Goal: Information Seeking & Learning: Find specific page/section

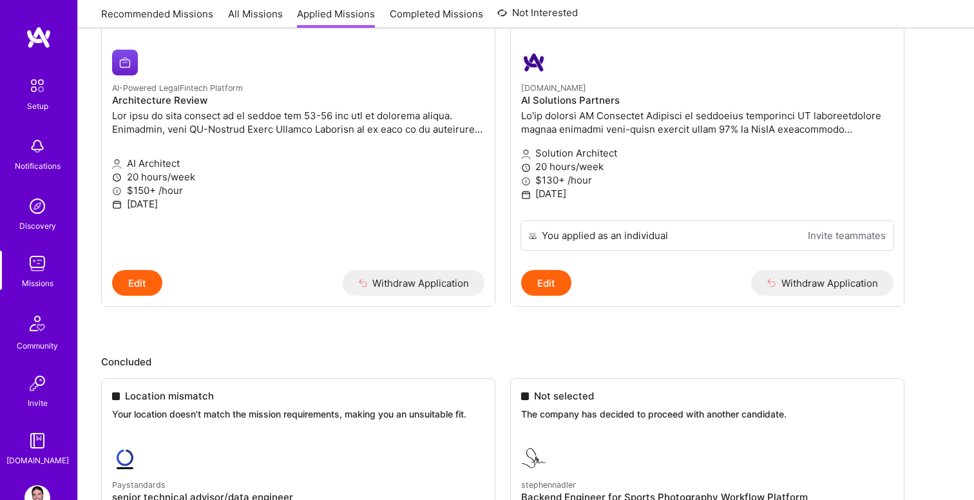
scroll to position [292, 0]
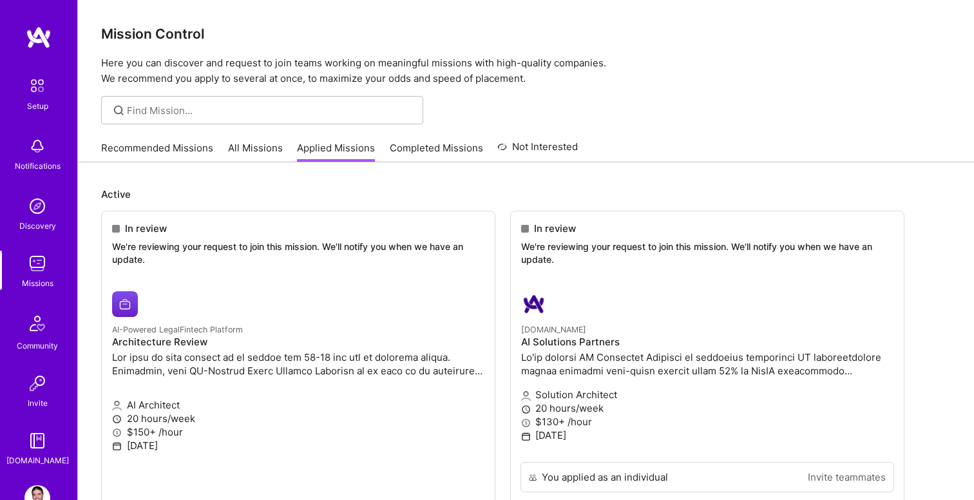
click at [256, 146] on link "All Missions" at bounding box center [255, 151] width 55 height 21
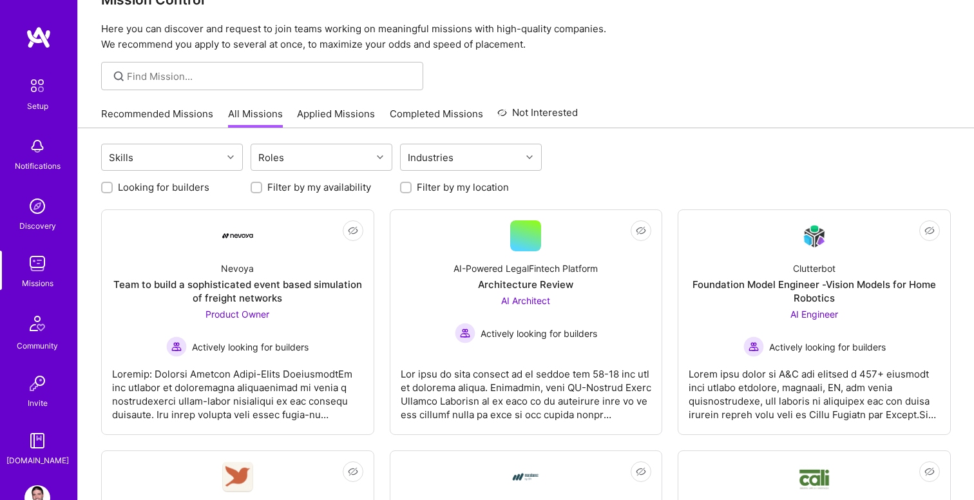
scroll to position [35, 0]
click at [35, 483] on div "Setup Notifications Discovery Missions Community Invite [DOMAIN_NAME] Profile" at bounding box center [38, 250] width 77 height 500
click at [35, 491] on img at bounding box center [37, 498] width 26 height 26
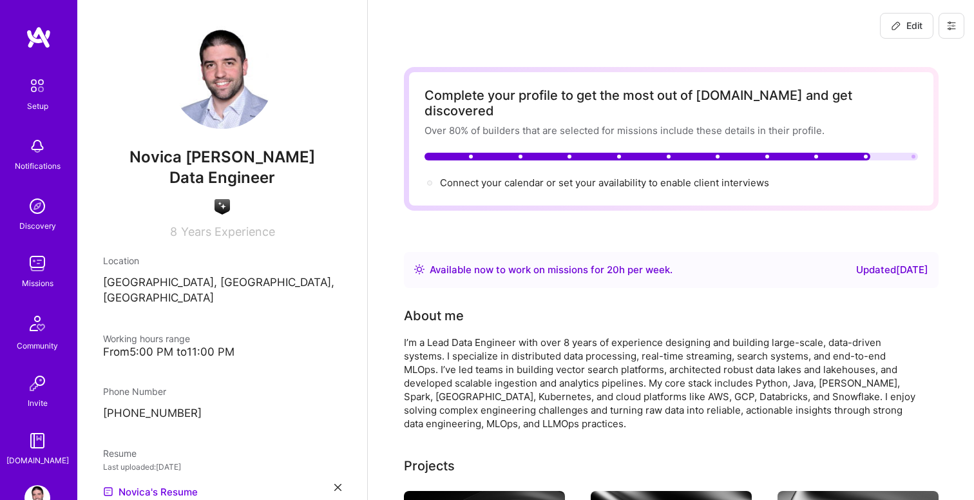
click at [33, 209] on img at bounding box center [37, 206] width 26 height 26
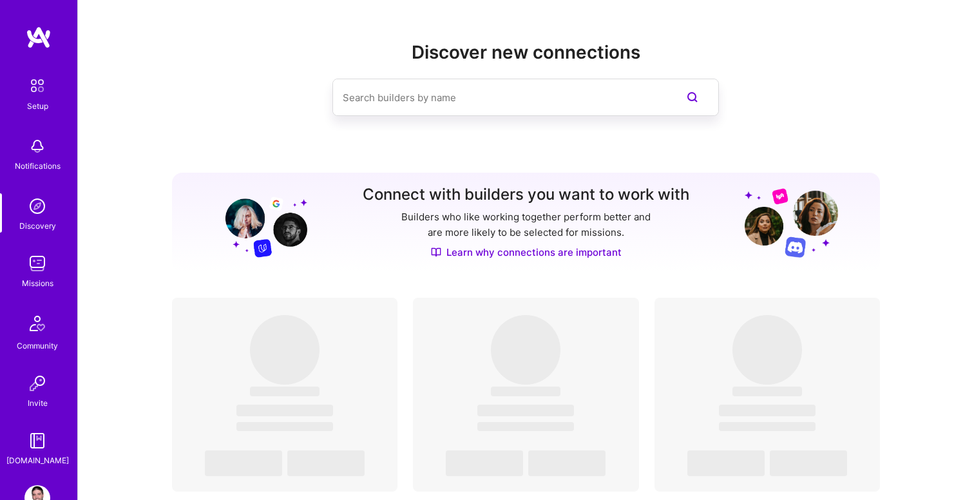
click at [456, 96] on input at bounding box center [500, 97] width 314 height 33
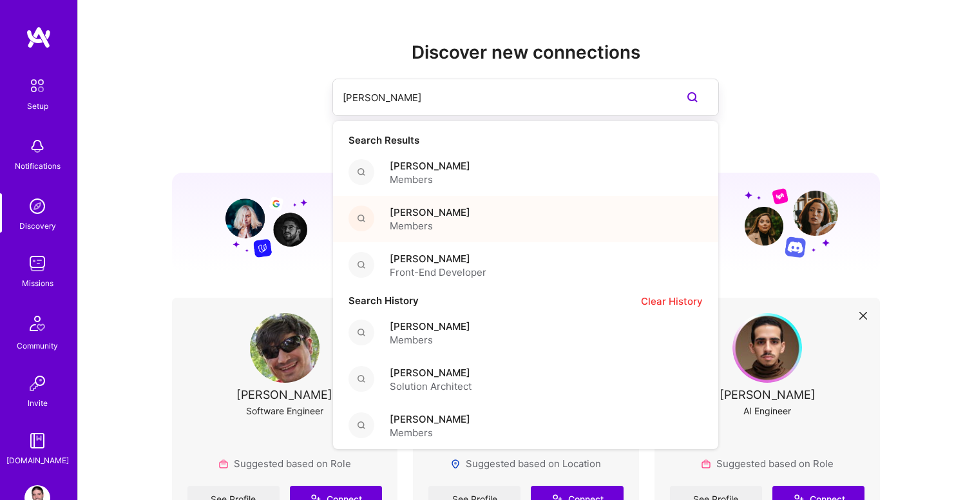
type input "[PERSON_NAME]"
click at [499, 225] on div "[PERSON_NAME] Members" at bounding box center [525, 219] width 385 height 46
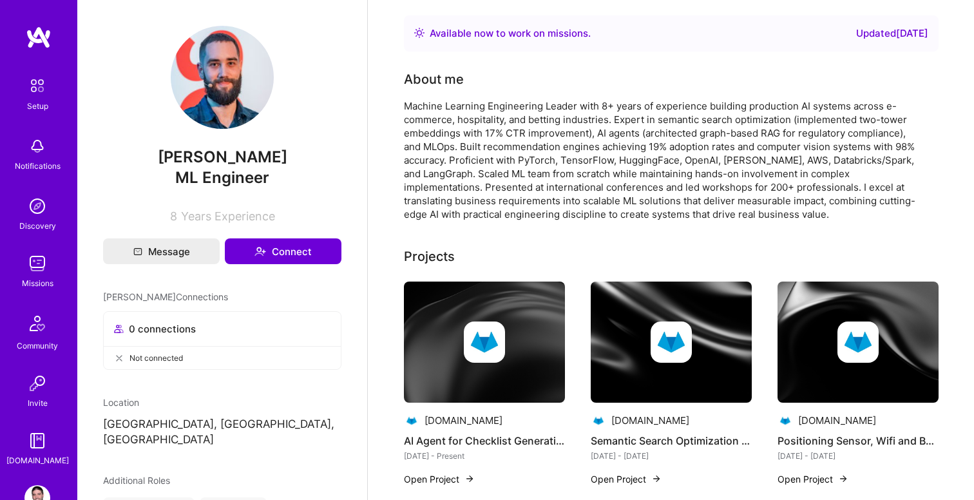
click at [36, 208] on img at bounding box center [37, 206] width 26 height 26
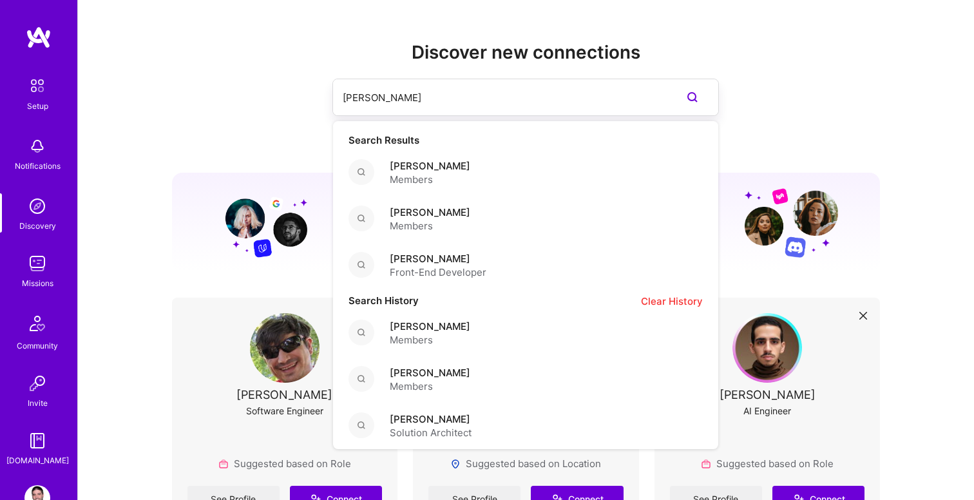
click at [401, 99] on input "[PERSON_NAME]" at bounding box center [500, 97] width 314 height 33
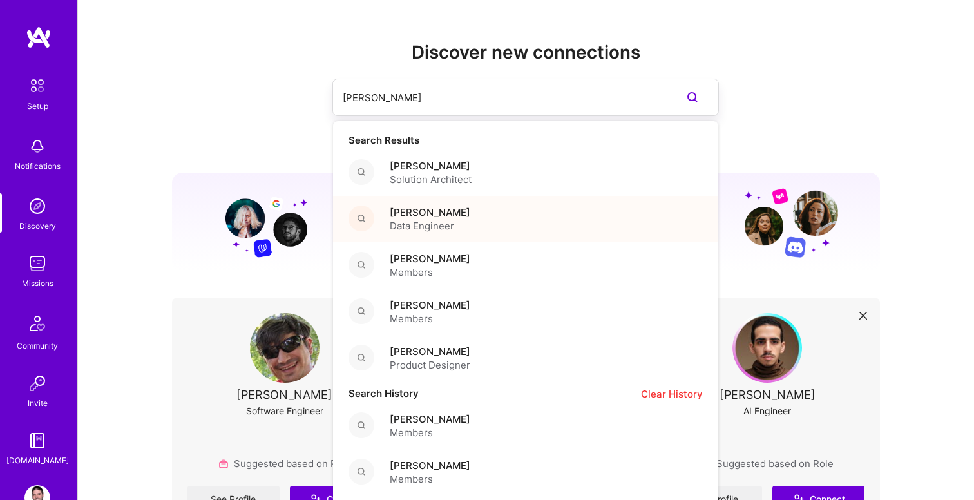
type input "[PERSON_NAME]"
click at [451, 224] on span "Data Engineer" at bounding box center [430, 226] width 81 height 14
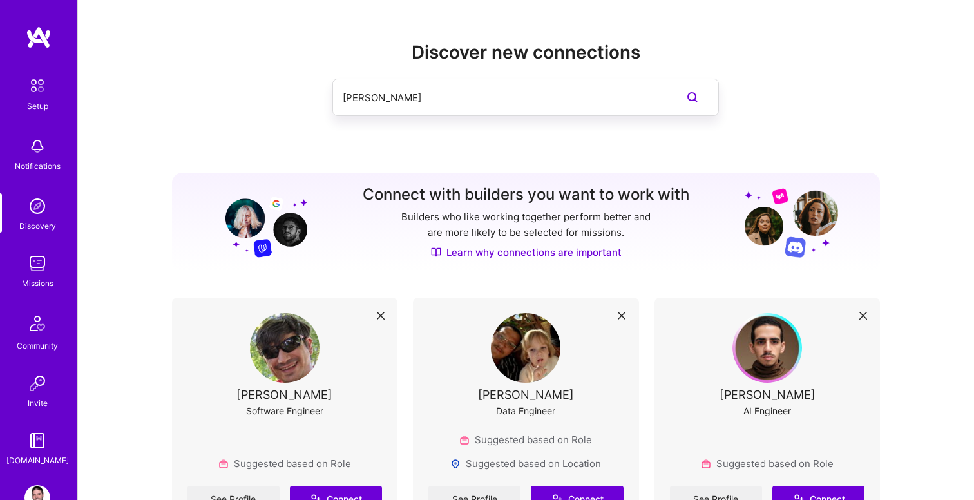
click at [428, 95] on input "[PERSON_NAME]" at bounding box center [500, 97] width 314 height 33
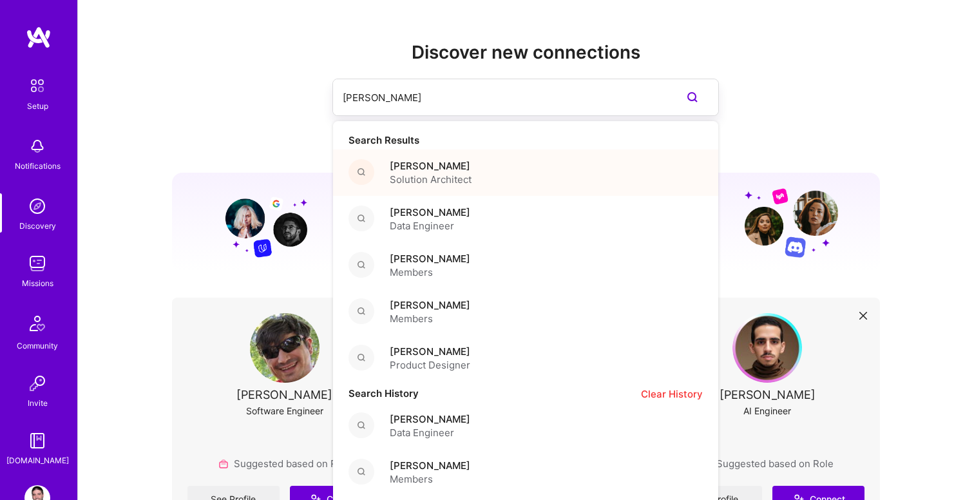
click at [421, 176] on span "Solution Architect" at bounding box center [431, 180] width 82 height 14
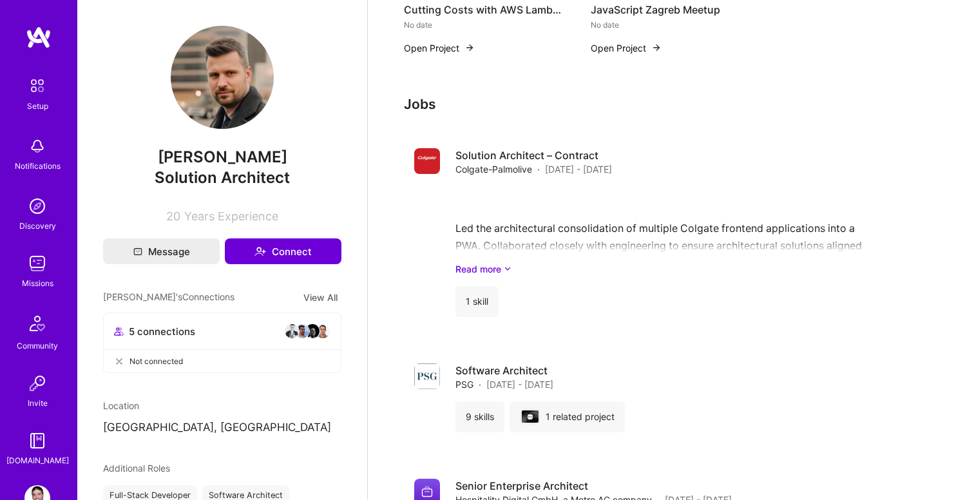
scroll to position [1611, 0]
